Goal: Transaction & Acquisition: Purchase product/service

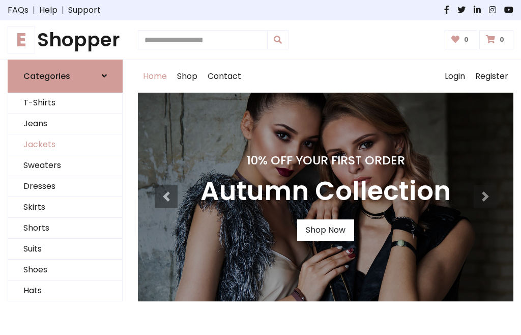
click at [65, 145] on link "Jackets" at bounding box center [65, 144] width 114 height 21
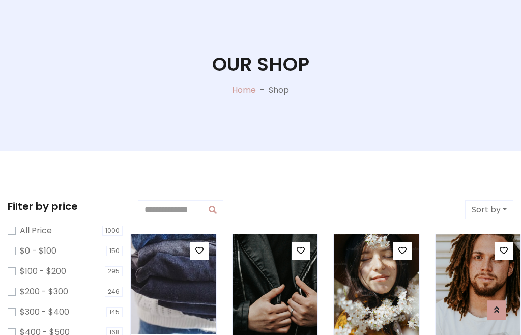
scroll to position [105, 0]
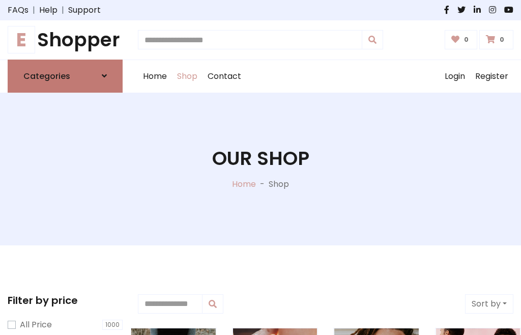
click at [65, 76] on h6 "Categories" at bounding box center [46, 76] width 47 height 10
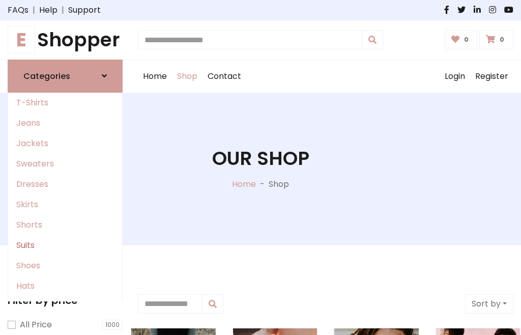
click at [65, 245] on link "Suits" at bounding box center [65, 245] width 114 height 20
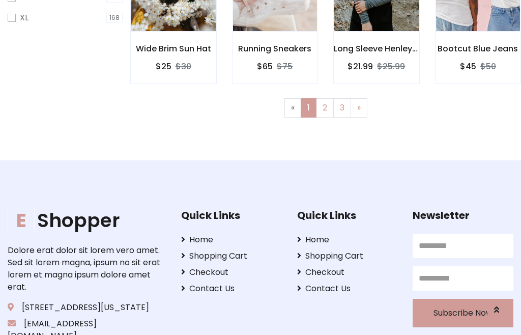
scroll to position [432, 0]
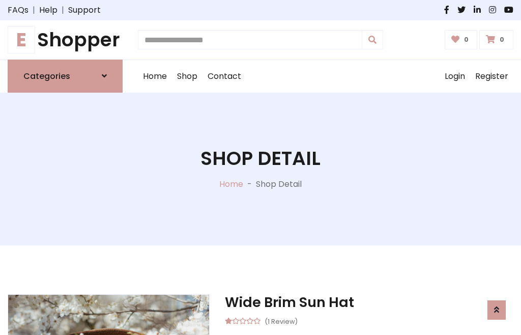
scroll to position [860, 0]
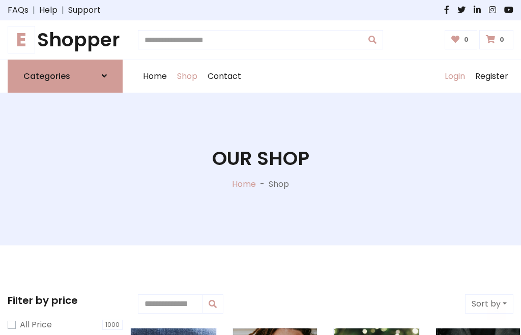
click at [454, 76] on link "Login" at bounding box center [455, 76] width 31 height 33
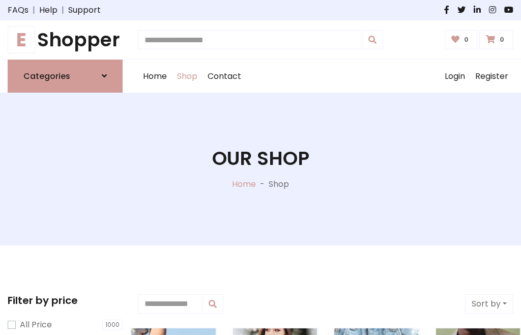
scroll to position [51, 0]
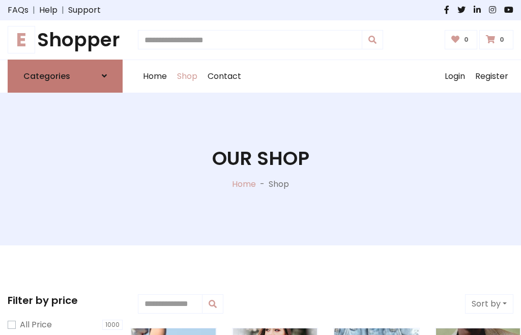
click at [104, 76] on icon at bounding box center [104, 76] width 5 height 8
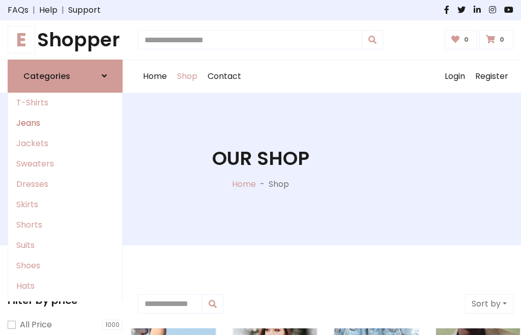
click at [65, 123] on link "Jeans" at bounding box center [65, 123] width 114 height 20
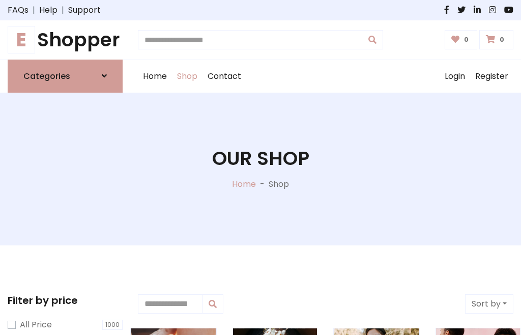
scroll to position [51, 0]
